Goal: Transaction & Acquisition: Purchase product/service

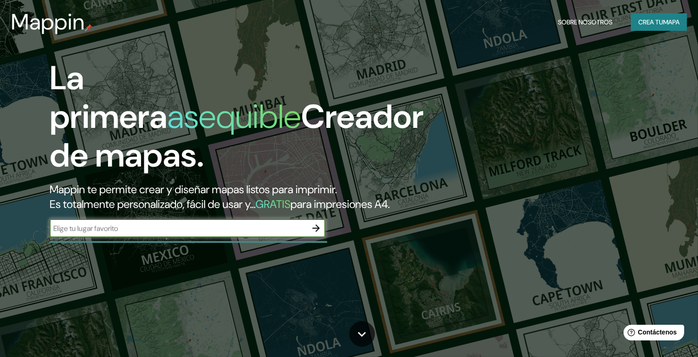
click at [218, 234] on input "text" at bounding box center [178, 228] width 257 height 11
type input "Lima [GEOGRAPHIC_DATA]"
click at [320, 234] on icon "button" at bounding box center [316, 228] width 11 height 11
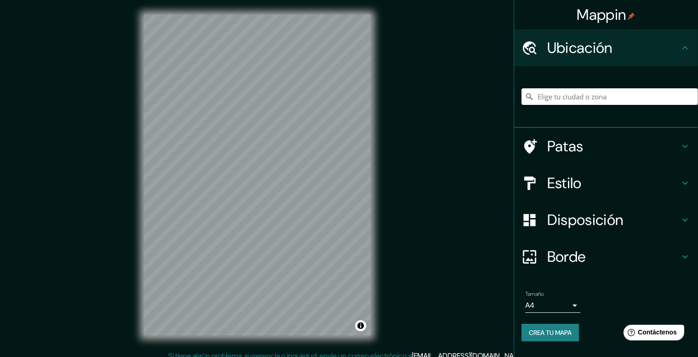
scroll to position [8, 0]
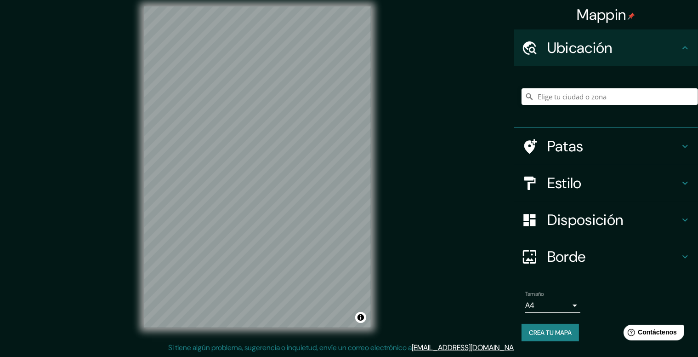
click at [550, 302] on body "Mappin Ubicación Patas Estilo Disposición Borde Elige un borde. Consejo : puede…" at bounding box center [349, 170] width 698 height 357
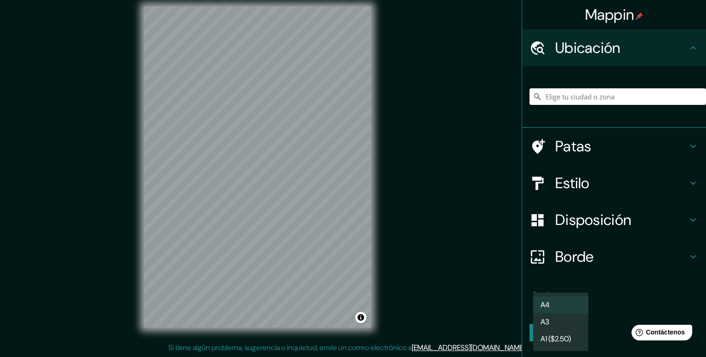
click at [548, 316] on font "A3" at bounding box center [545, 321] width 9 height 11
type input "a4"
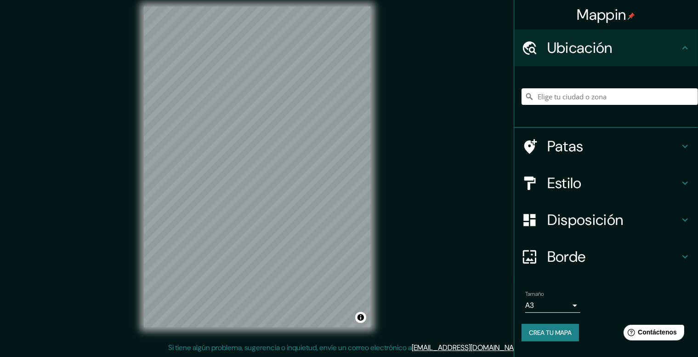
click at [604, 217] on font "Disposición" at bounding box center [586, 219] width 76 height 19
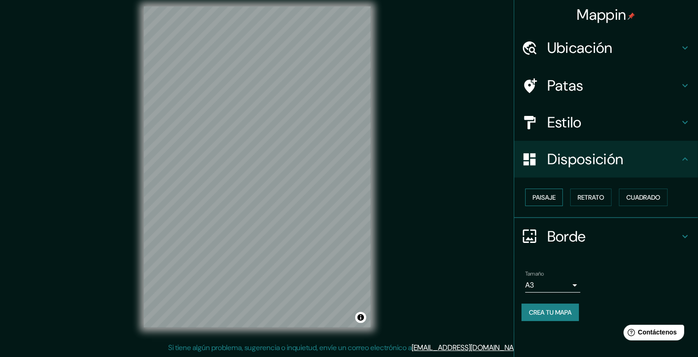
click at [546, 196] on font "Paisaje" at bounding box center [544, 197] width 23 height 8
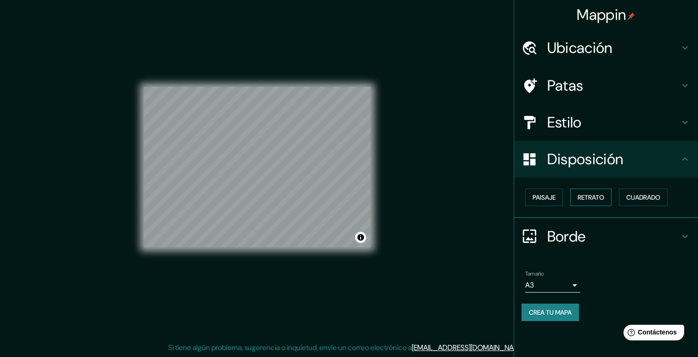
click at [584, 195] on font "Retrato" at bounding box center [591, 197] width 27 height 8
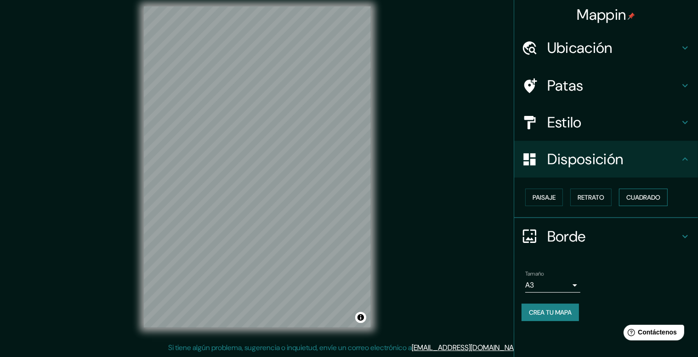
click at [624, 193] on button "Cuadrado" at bounding box center [643, 197] width 49 height 17
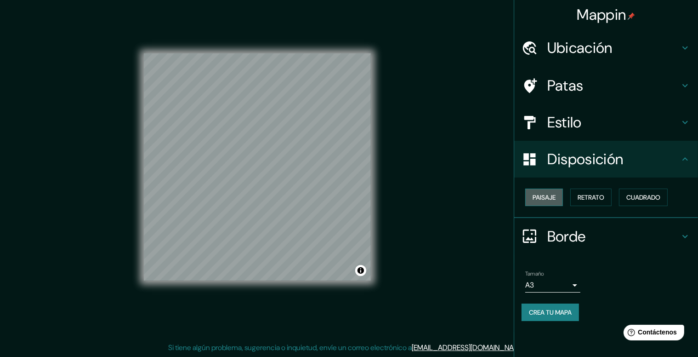
click at [545, 192] on font "Paisaje" at bounding box center [544, 197] width 23 height 12
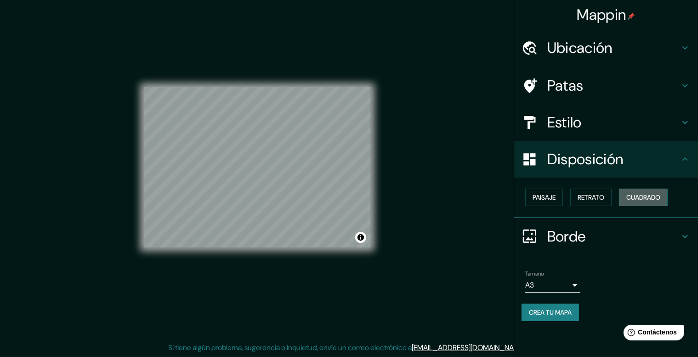
click at [655, 196] on font "Cuadrado" at bounding box center [644, 197] width 34 height 8
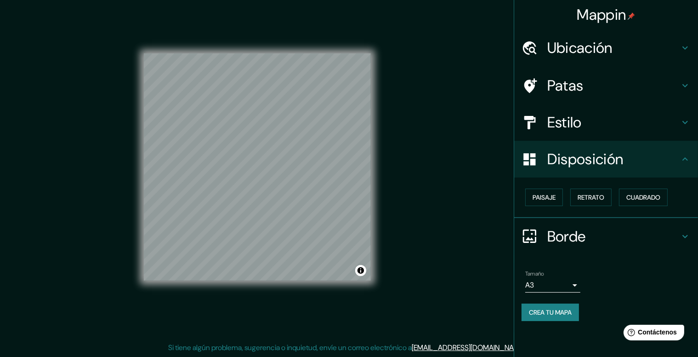
click at [566, 124] on font "Estilo" at bounding box center [565, 122] width 34 height 19
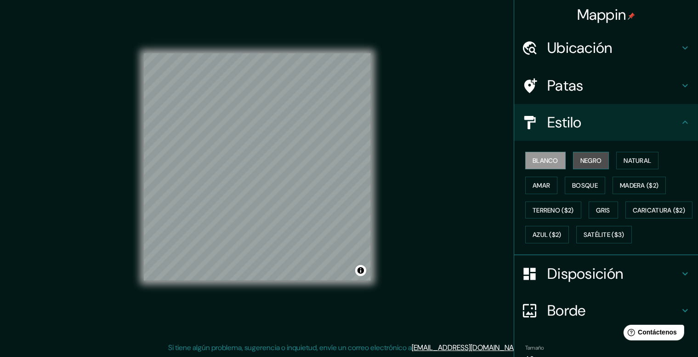
click at [581, 156] on font "Negro" at bounding box center [592, 160] width 22 height 8
click at [544, 162] on font "Blanco" at bounding box center [546, 160] width 26 height 8
click at [631, 160] on font "Natural" at bounding box center [638, 160] width 28 height 8
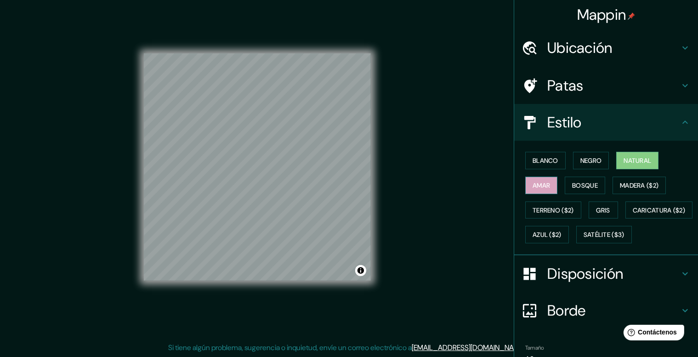
click at [535, 179] on font "Amar" at bounding box center [541, 185] width 17 height 12
click at [565, 187] on button "Bosque" at bounding box center [585, 185] width 40 height 17
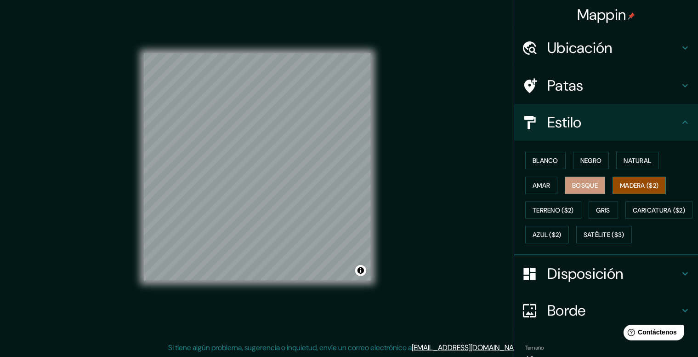
click at [633, 179] on font "Madera ($2)" at bounding box center [639, 185] width 39 height 12
click at [533, 206] on font "Terreno ($2)" at bounding box center [553, 210] width 41 height 8
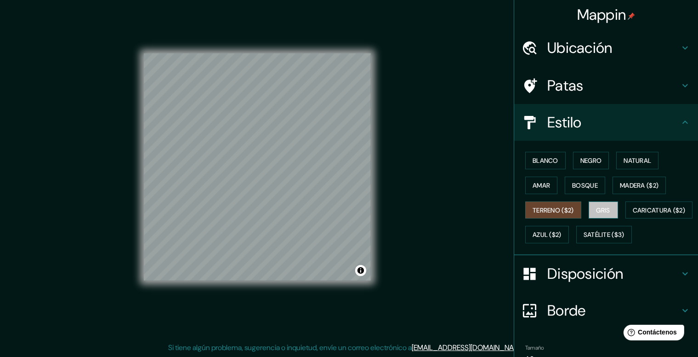
click at [604, 206] on font "Gris" at bounding box center [604, 210] width 14 height 8
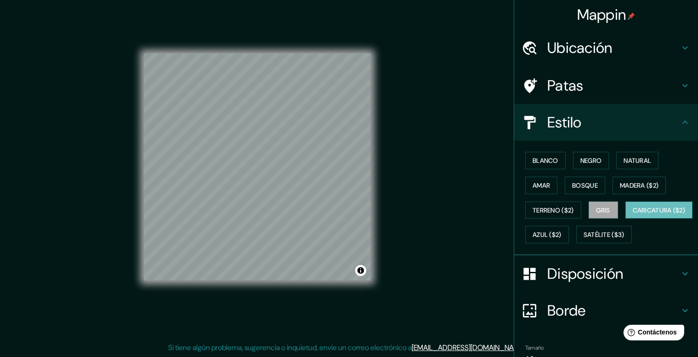
click at [633, 216] on font "Caricatura ($2)" at bounding box center [659, 210] width 53 height 12
click at [584, 239] on font "Satélite ($3)" at bounding box center [604, 235] width 41 height 8
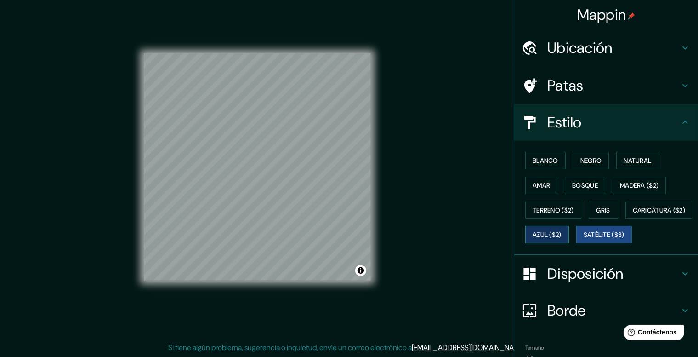
click at [562, 236] on font "Azul ($2)" at bounding box center [547, 235] width 29 height 8
click at [534, 160] on font "Blanco" at bounding box center [546, 160] width 26 height 8
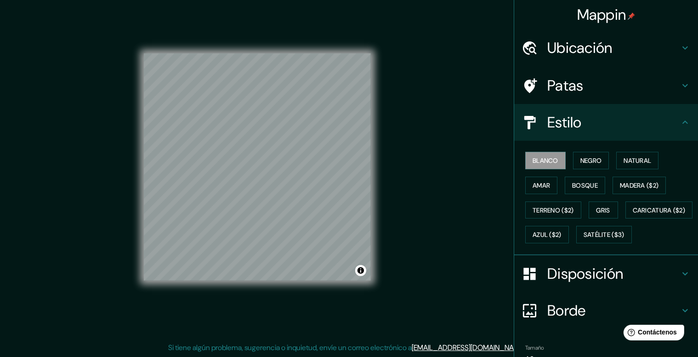
scroll to position [72, 0]
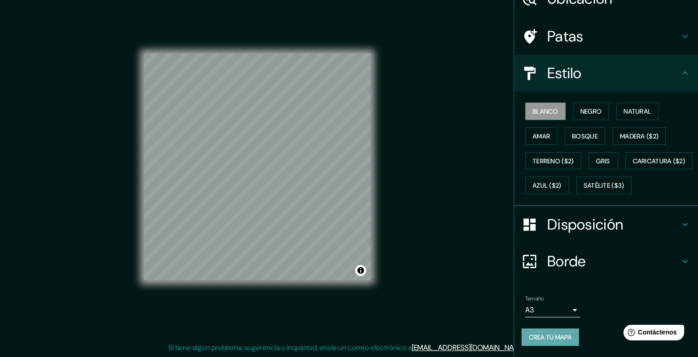
click at [546, 339] on font "Crea tu mapa" at bounding box center [550, 337] width 43 height 8
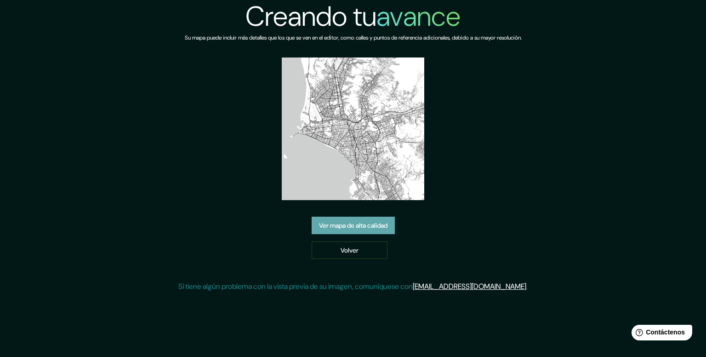
click at [355, 225] on font "Ver mapa de alta calidad" at bounding box center [353, 226] width 69 height 8
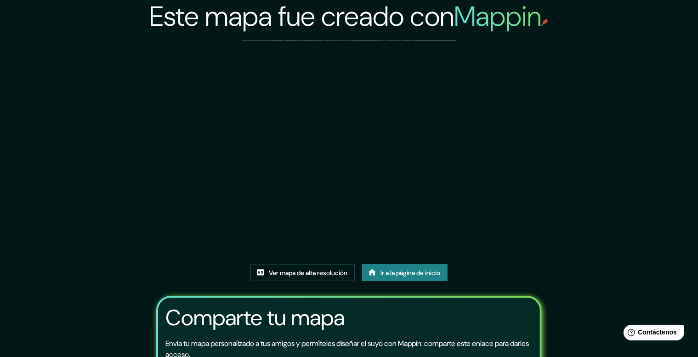
click at [540, 262] on div "Este mapa fue creado con Mappin Ver mapa de alta resolución Ir a la página de i…" at bounding box center [349, 222] width 408 height 445
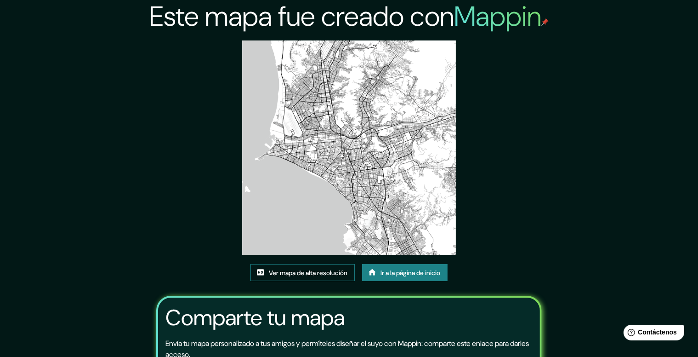
click at [326, 278] on link "Ver mapa de alta resolución" at bounding box center [303, 272] width 104 height 17
